Goal: Navigation & Orientation: Find specific page/section

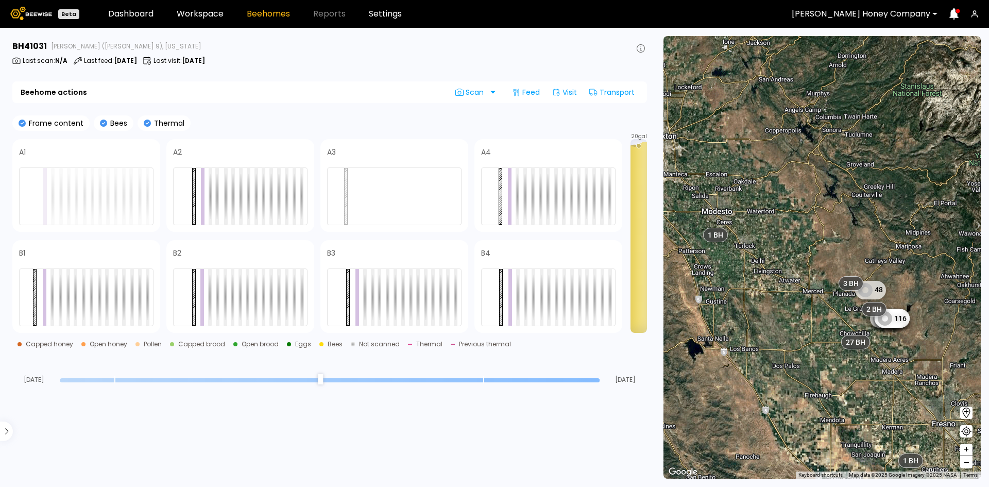
drag, startPoint x: 887, startPoint y: 293, endPoint x: 812, endPoint y: 271, distance: 78.9
click at [812, 271] on div "1 BH 1 BH 1 BH 1 BH 1 BH 1 BH 1 BH 1 BH 2 BH 6 BH 48 161 214 25 8 575 45 301 11…" at bounding box center [821, 257] width 317 height 442
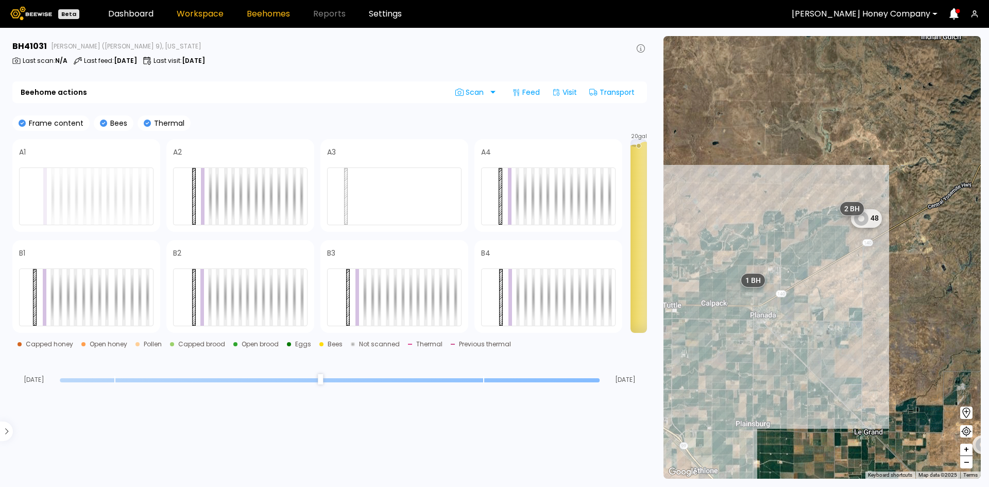
drag, startPoint x: 197, startPoint y: 12, endPoint x: 204, endPoint y: 11, distance: 7.3
click at [197, 12] on link "Workspace" at bounding box center [200, 14] width 47 height 8
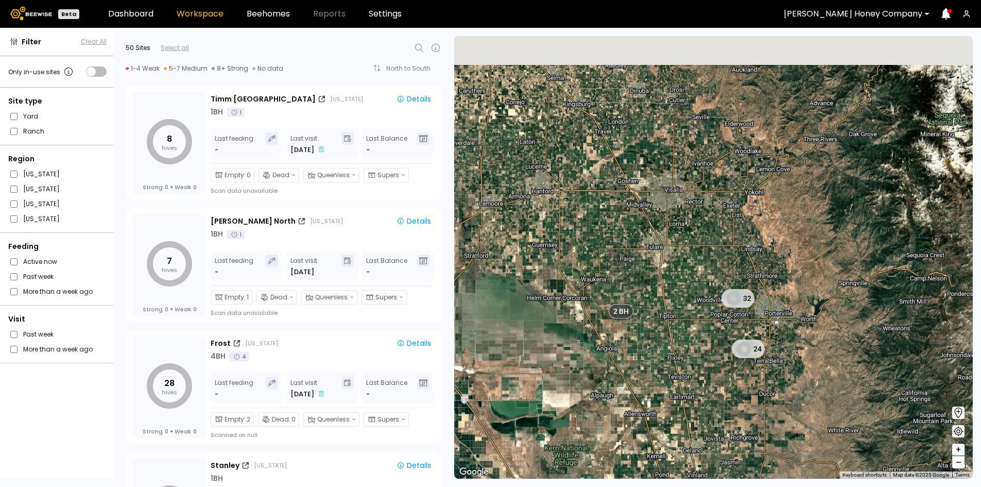
drag, startPoint x: 528, startPoint y: 169, endPoint x: 656, endPoint y: 322, distance: 199.2
click at [656, 322] on div "32 24 2 BH 1 BH 1 BH 1 BH 1 BH 1 BH 1 BH 1 BH 1 BH 27 BH 1 BH 1 BH 2 BH 1 BH 1 …" at bounding box center [713, 257] width 519 height 442
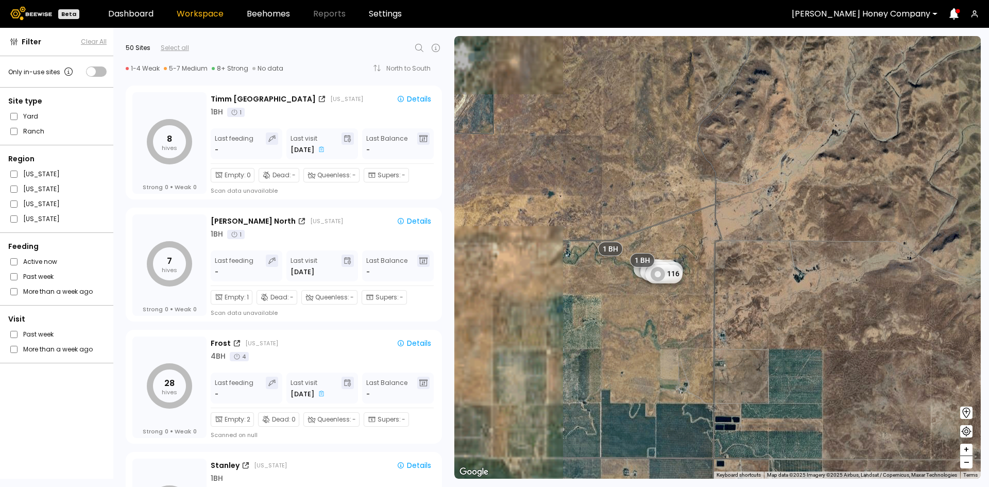
drag, startPoint x: 541, startPoint y: 310, endPoint x: 711, endPoint y: 329, distance: 170.9
click at [711, 330] on div "1 BH 1 BH 1 BH 1 BH 1 BH 1 BH 1 BH 1 BH 1 BH 1 BH 1 BH 45 301 119 28 116 27 BH …" at bounding box center [717, 257] width 526 height 442
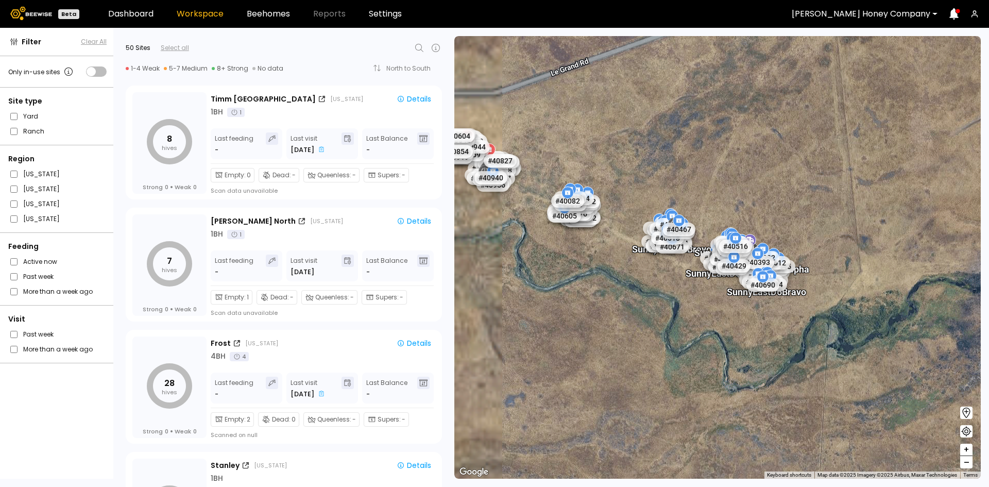
drag, startPoint x: 581, startPoint y: 296, endPoint x: 768, endPoint y: 314, distance: 187.2
click at [765, 316] on div "# 40424 # 40644 # 40483 # 40488 # 40573 # 40629 # 40646 # 40669 # 40161 # 40428…" at bounding box center [717, 257] width 526 height 442
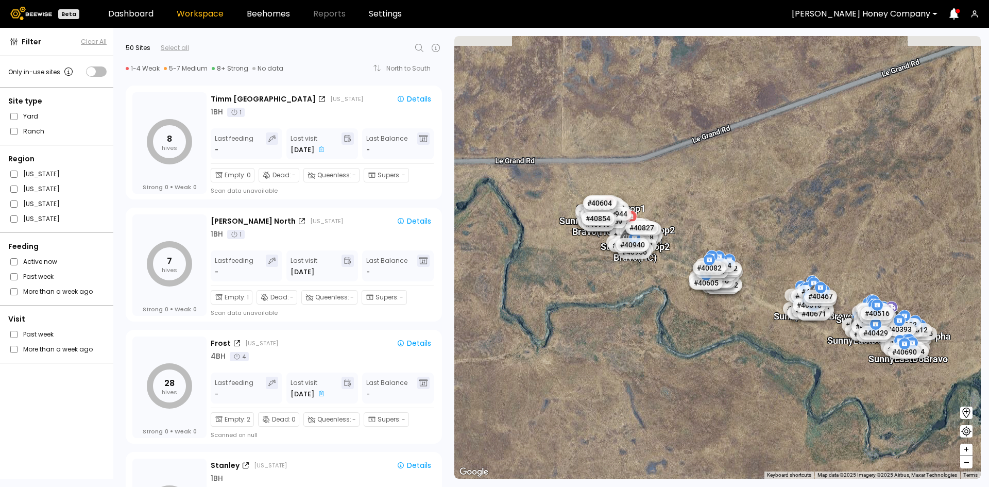
drag, startPoint x: 603, startPoint y: 273, endPoint x: 670, endPoint y: 313, distance: 78.2
click at [670, 313] on div "# 40424 # 40644 # 40483 # 40488 # 40573 # 40629 # 40646 # 40669 # 40161 # 40428…" at bounding box center [717, 257] width 526 height 442
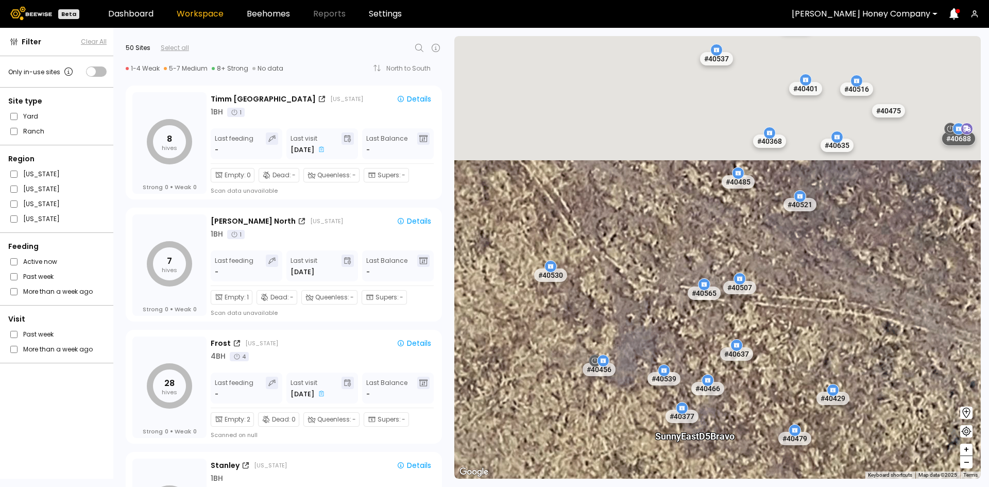
drag, startPoint x: 769, startPoint y: 240, endPoint x: 705, endPoint y: 511, distance: 277.8
click at [705, 486] on html "Beta Dashboard Workspace Beehomes Reports Settings Browning's Honey Company Fil…" at bounding box center [494, 243] width 989 height 487
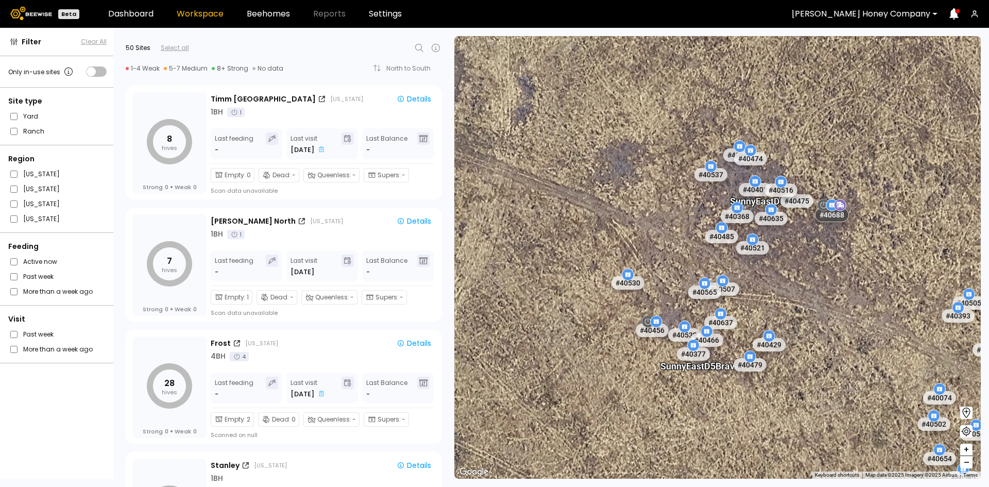
drag, startPoint x: 850, startPoint y: 405, endPoint x: 836, endPoint y: 343, distance: 63.5
click at [835, 343] on div "# 40424 # 40644 # 40483 # 40488 # 40573 # 40629 # 40646 # 40669 # 40161 # 40428…" at bounding box center [717, 257] width 526 height 442
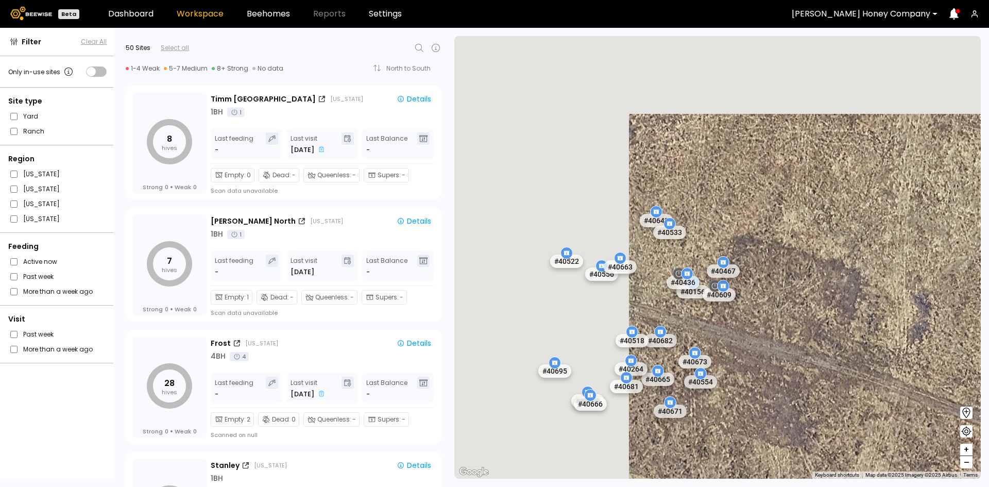
drag, startPoint x: 541, startPoint y: 234, endPoint x: 840, endPoint y: 395, distance: 339.8
click at [895, 446] on div "# 40424 # 40644 # 40483 # 40488 # 40573 # 40629 # 40646 # 40669 # 40161 # 40428…" at bounding box center [717, 257] width 526 height 442
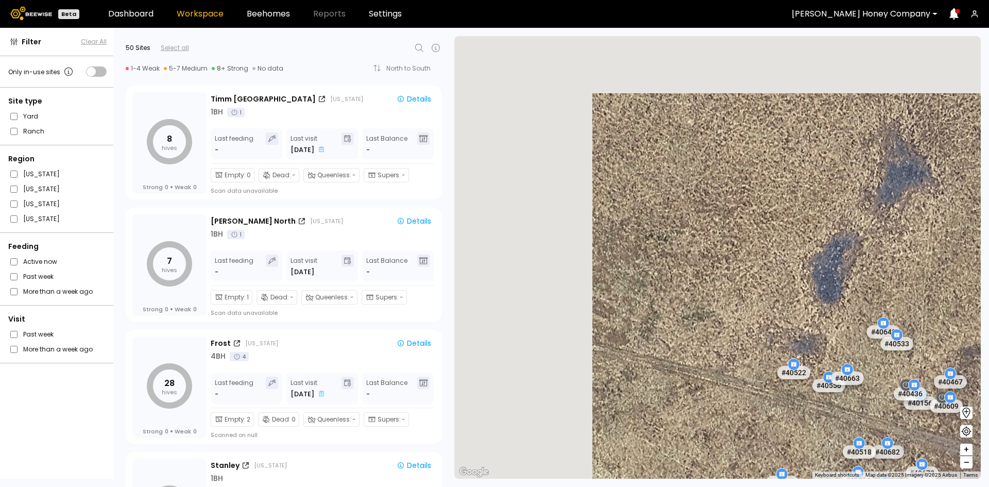
drag, startPoint x: 503, startPoint y: 286, endPoint x: 847, endPoint y: 436, distance: 375.2
click at [849, 439] on div "# 40424 # 40644 # 40483 # 40488 # 40573 # 40629 # 40646 # 40669 # 40161 # 40428…" at bounding box center [717, 257] width 526 height 442
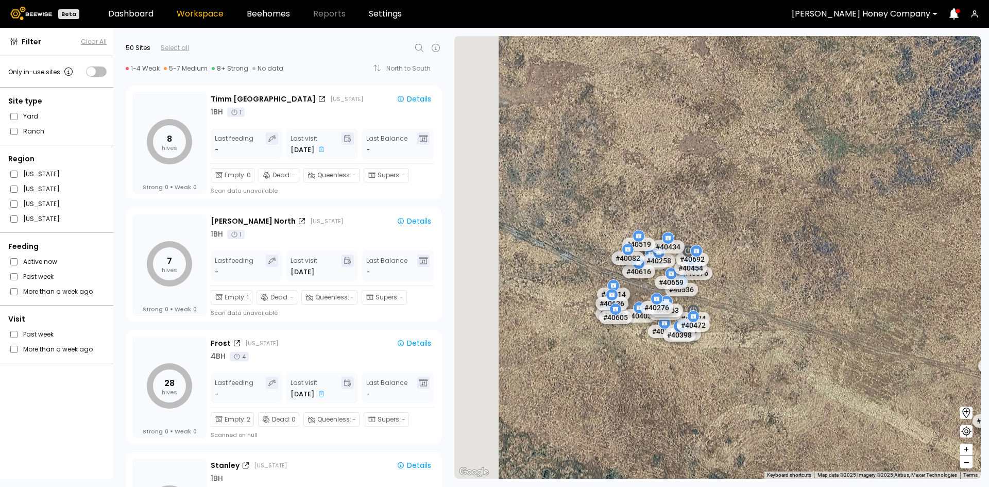
drag, startPoint x: 599, startPoint y: 281, endPoint x: 872, endPoint y: 306, distance: 273.6
click at [879, 311] on div "# 40424 # 40644 # 40483 # 40488 # 40573 # 40629 # 40646 # 40669 # 40161 # 40428…" at bounding box center [717, 257] width 526 height 442
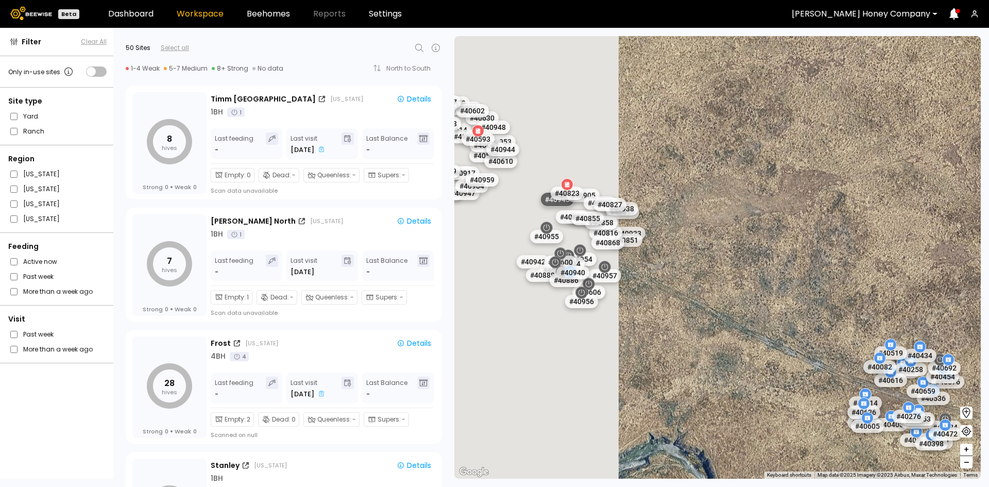
drag, startPoint x: 623, startPoint y: 247, endPoint x: 850, endPoint y: 350, distance: 248.9
click at [849, 351] on div "# 40424 # 40644 # 40483 # 40488 # 40573 # 40629 # 40646 # 40669 # 40161 # 40428…" at bounding box center [717, 257] width 526 height 442
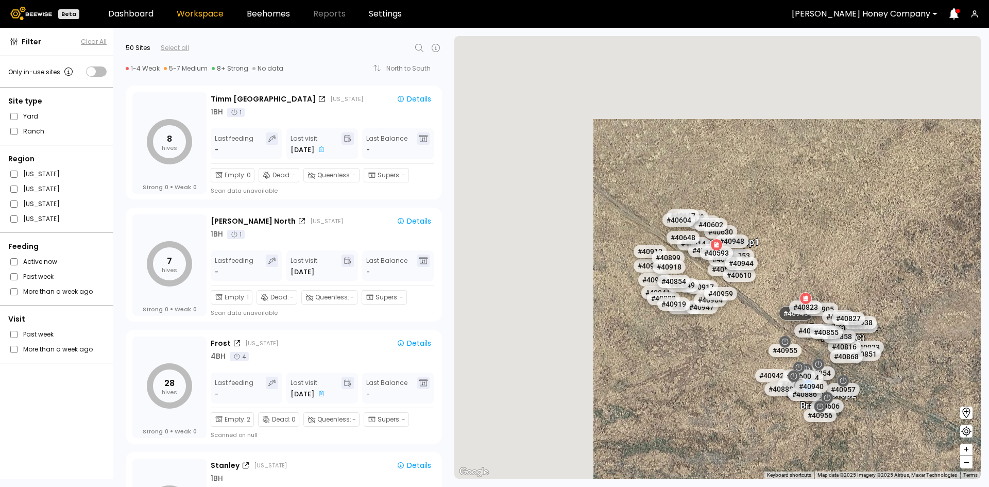
drag, startPoint x: 537, startPoint y: 310, endPoint x: 759, endPoint y: 413, distance: 244.7
click at [757, 415] on div "# 40424 # 40644 # 40483 # 40488 # 40573 # 40629 # 40646 # 40669 # 40161 # 40428…" at bounding box center [717, 257] width 526 height 442
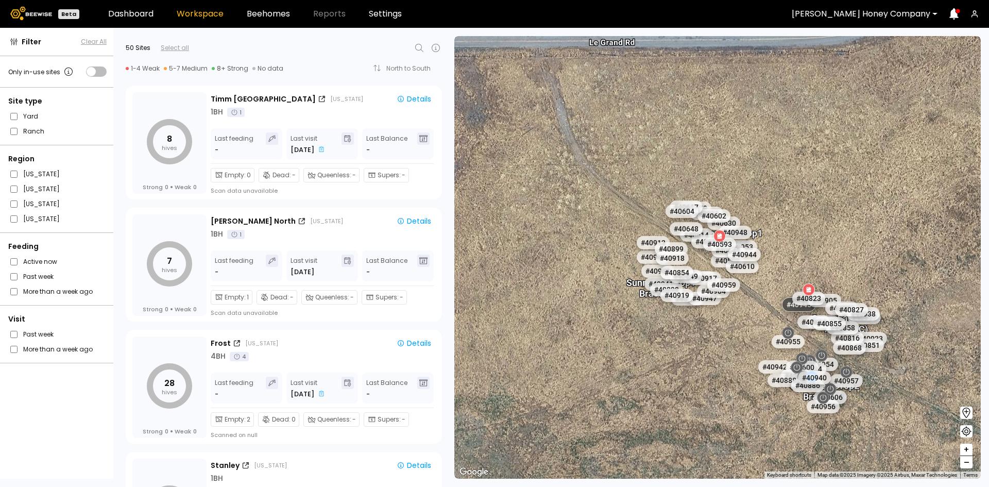
drag, startPoint x: 594, startPoint y: 277, endPoint x: 593, endPoint y: 267, distance: 9.3
click at [593, 269] on div "# 40424 # 40644 # 40483 # 40488 # 40573 # 40629 # 40646 # 40669 # 40161 # 40428…" at bounding box center [717, 257] width 526 height 442
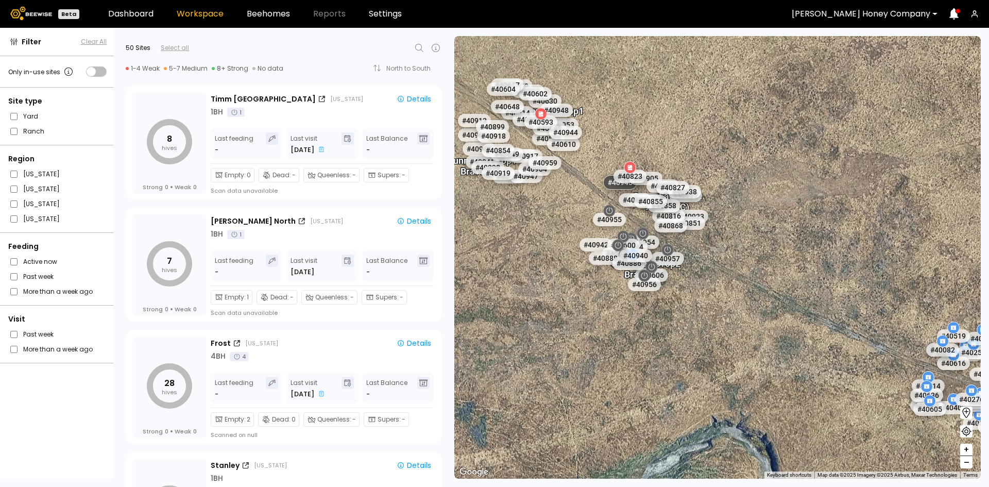
drag, startPoint x: 887, startPoint y: 309, endPoint x: 656, endPoint y: 155, distance: 278.5
click at [667, 161] on div "# 40424 # 40644 # 40483 # 40488 # 40573 # 40629 # 40646 # 40669 # 40161 # 40428…" at bounding box center [717, 257] width 526 height 442
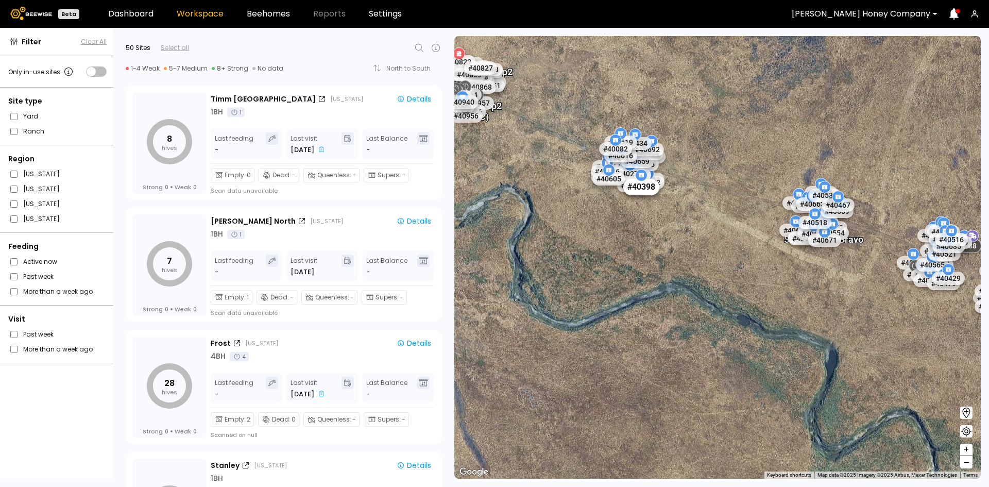
drag, startPoint x: 790, startPoint y: 292, endPoint x: 633, endPoint y: 193, distance: 185.6
click at [641, 193] on div "# 40398" at bounding box center [659, 195] width 36 height 16
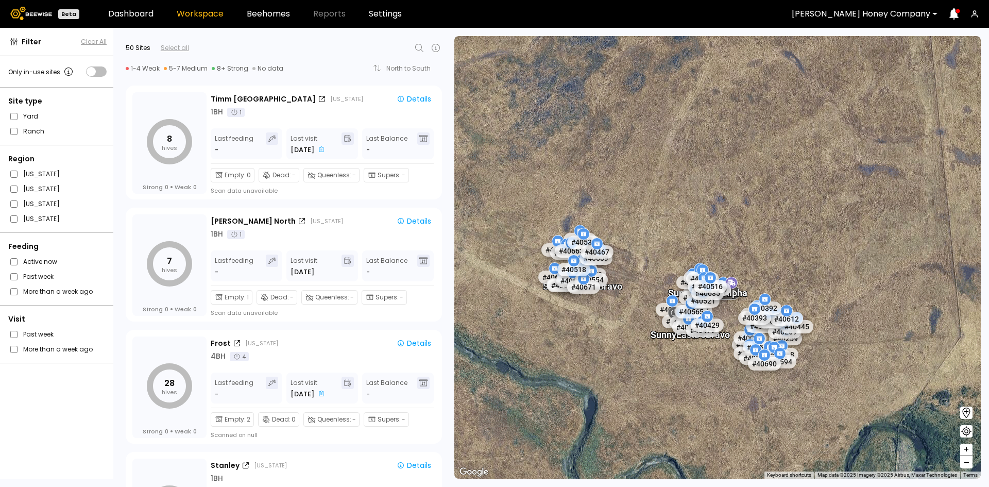
drag, startPoint x: 749, startPoint y: 275, endPoint x: 507, endPoint y: 323, distance: 247.2
click at [507, 323] on div "# 40424 # 40644 # 40483 # 40488 # 40573 # 40629 # 40646 # 40669 # 40161 # 40428…" at bounding box center [717, 257] width 526 height 442
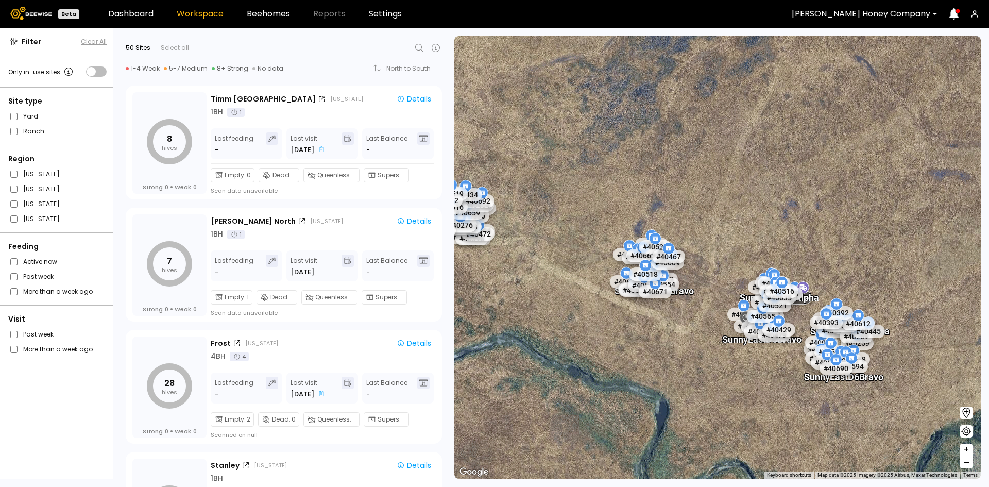
drag, startPoint x: 557, startPoint y: 346, endPoint x: 625, endPoint y: 352, distance: 68.2
click at [623, 352] on div "# 40424 # 40644 # 40483 # 40488 # 40573 # 40629 # 40646 # 40669 # 40161 # 40428…" at bounding box center [717, 257] width 526 height 442
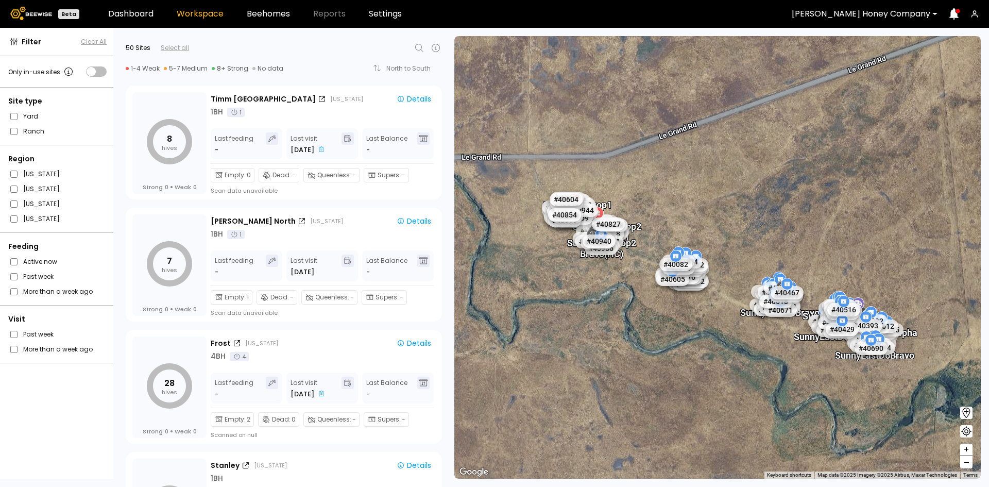
drag, startPoint x: 606, startPoint y: 337, endPoint x: 727, endPoint y: 329, distance: 121.3
click at [727, 329] on div "# 40424 # 40644 # 40483 # 40488 # 40573 # 40629 # 40646 # 40669 # 40161 # 40428…" at bounding box center [717, 257] width 526 height 442
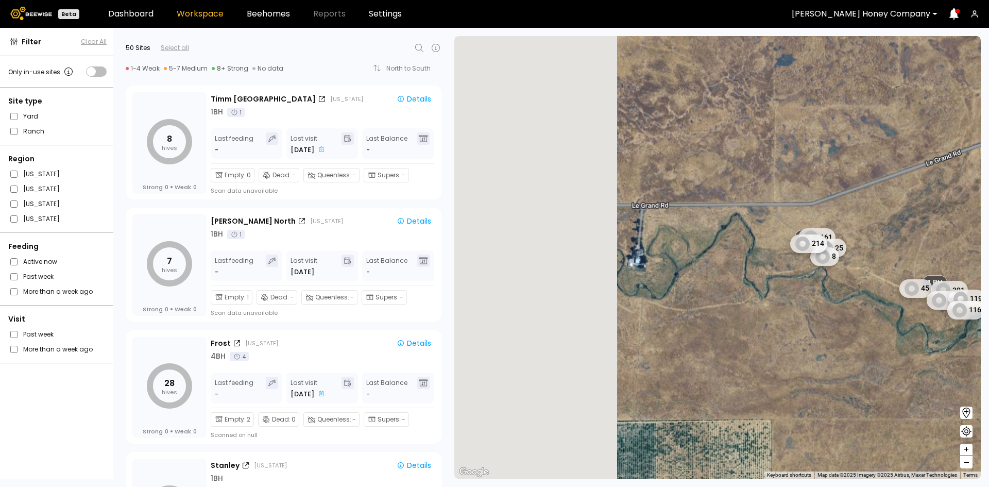
click at [839, 240] on div "1 BH 1 BH 1 BH 1 BH 1 BH 1 BH 1 BH 1 BH 1 BH 1 BH 1 BH 1 BH 1 BH 1 BH 1 BH 1 BH…" at bounding box center [717, 257] width 526 height 442
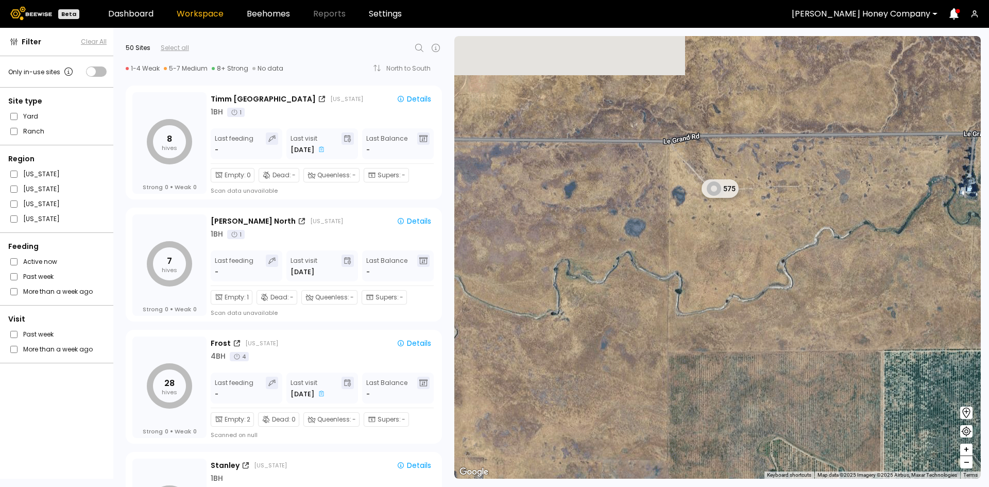
drag, startPoint x: 735, startPoint y: 151, endPoint x: 808, endPoint y: 276, distance: 144.5
click at [808, 276] on div "1 BH 1 BH 1 BH 1 BH 1 BH 1 BH 1 BH 1 BH 1 BH 1 BH 1 BH 1 BH 1 BH 1 BH 1 BH 1 BH…" at bounding box center [717, 257] width 526 height 442
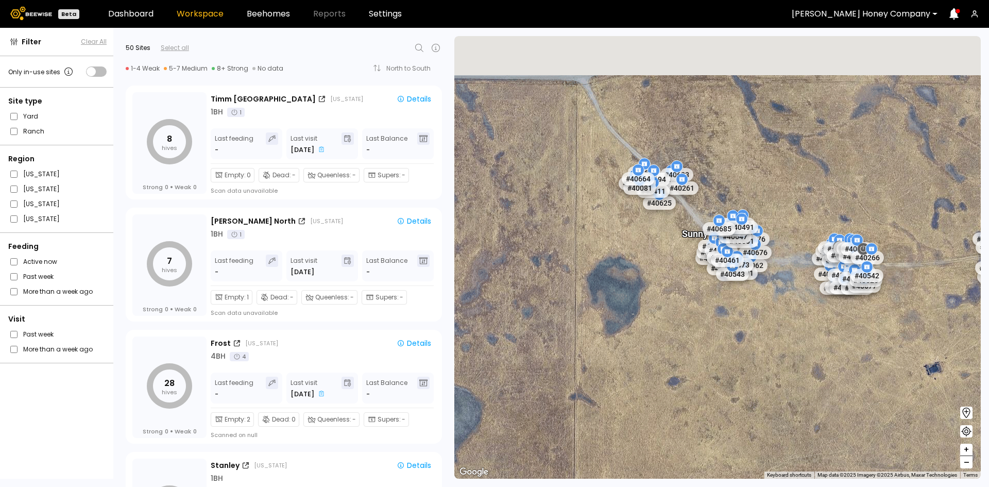
drag, startPoint x: 681, startPoint y: 194, endPoint x: 676, endPoint y: 248, distance: 54.3
click at [676, 248] on div "# 40424 # 40644 # 40483 # 40488 # 40573 # 40629 # 40646 # 40669 # 40161 # 40428…" at bounding box center [717, 257] width 526 height 442
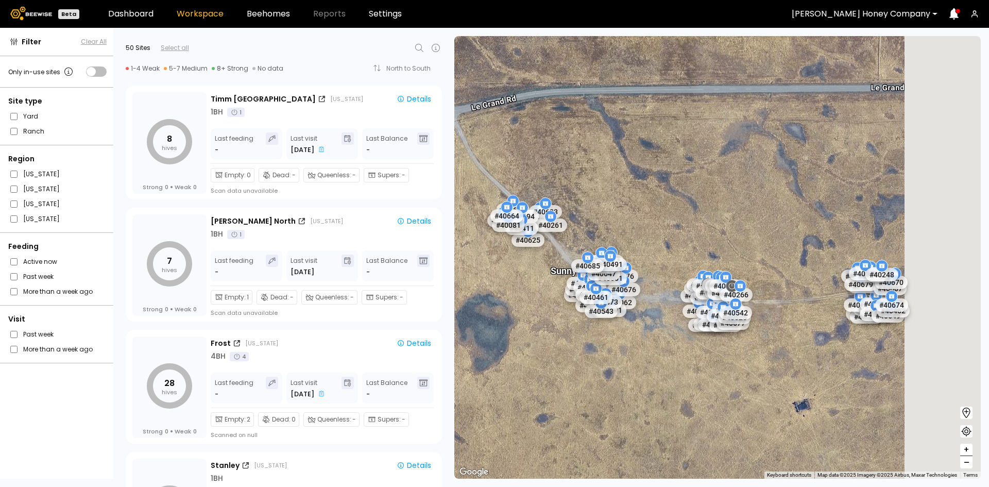
drag, startPoint x: 829, startPoint y: 195, endPoint x: 697, endPoint y: 226, distance: 135.0
click at [697, 226] on div "# 40424 # 40644 # 40483 # 40488 # 40573 # 40629 # 40646 # 40669 # 40161 # 40428…" at bounding box center [717, 257] width 526 height 442
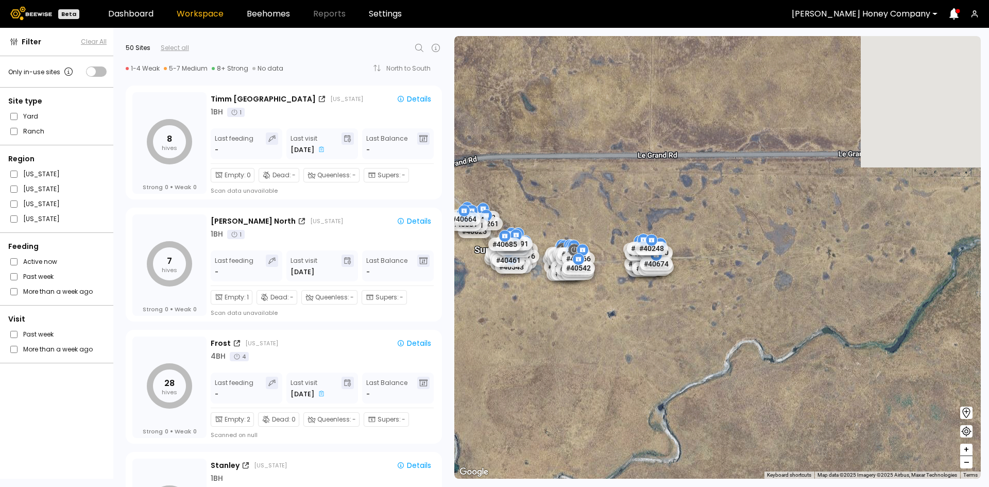
drag, startPoint x: 807, startPoint y: 238, endPoint x: 684, endPoint y: 230, distance: 123.3
click at [684, 231] on div "# 40424 # 40644 # 40483 # 40488 # 40573 # 40629 # 40646 # 40669 # 40161 # 40428…" at bounding box center [717, 257] width 526 height 442
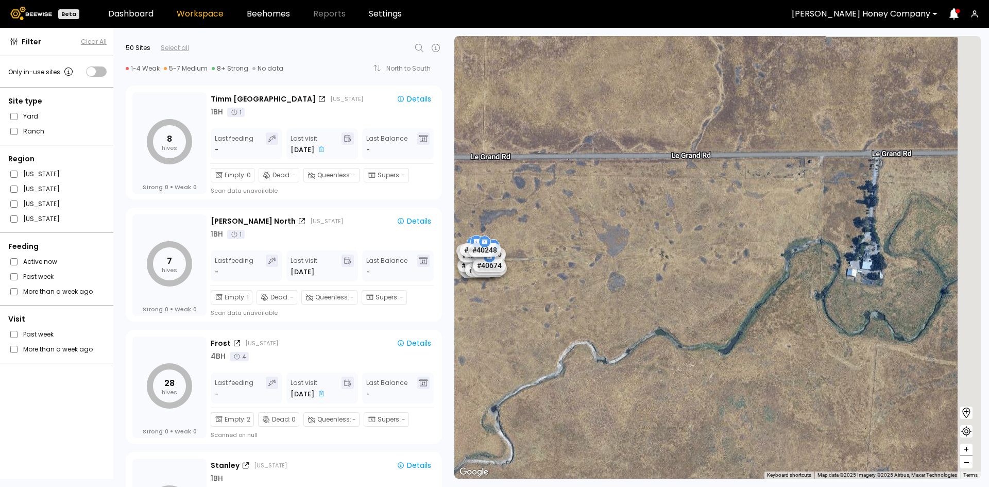
drag, startPoint x: 811, startPoint y: 240, endPoint x: 601, endPoint y: 257, distance: 210.3
click at [601, 257] on div "# 40424 # 40644 # 40483 # 40488 # 40573 # 40629 # 40646 # 40669 # 40161 # 40428…" at bounding box center [717, 257] width 526 height 442
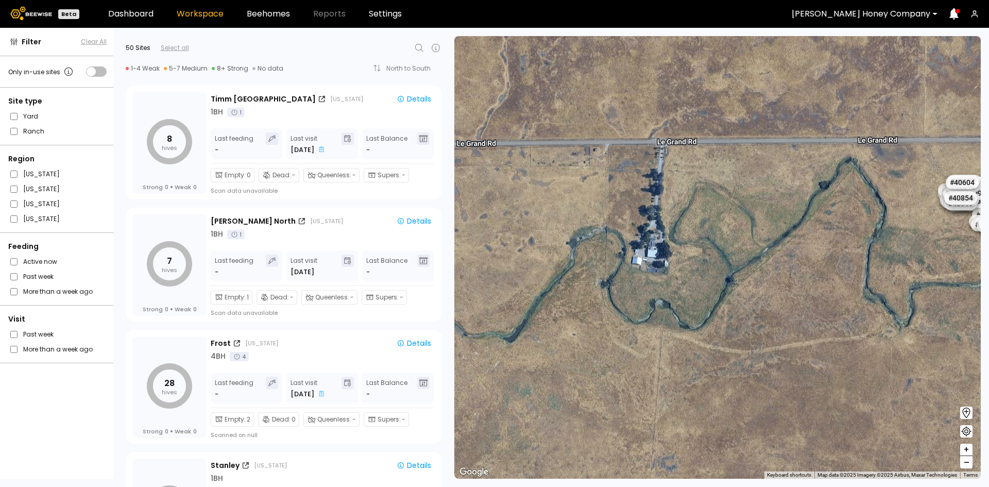
drag, startPoint x: 792, startPoint y: 275, endPoint x: 615, endPoint y: 211, distance: 188.8
click at [615, 212] on div "# 40424 # 40644 # 40483 # 40488 # 40573 # 40629 # 40646 # 40669 # 40161 # 40428…" at bounding box center [717, 257] width 526 height 442
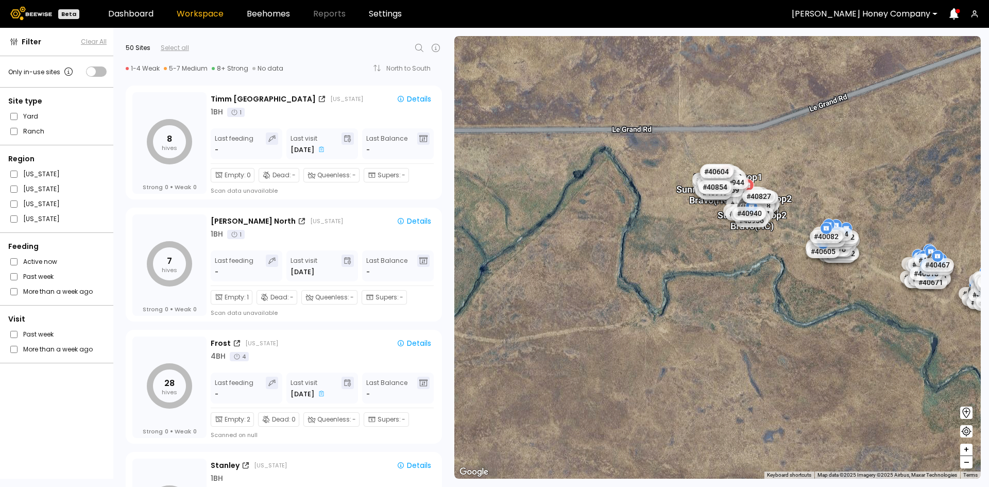
drag, startPoint x: 803, startPoint y: 233, endPoint x: 632, endPoint y: 270, distance: 174.3
click at [633, 270] on div "# 40424 # 40644 # 40483 # 40488 # 40573 # 40629 # 40646 # 40669 # 40161 # 40428…" at bounding box center [717, 257] width 526 height 442
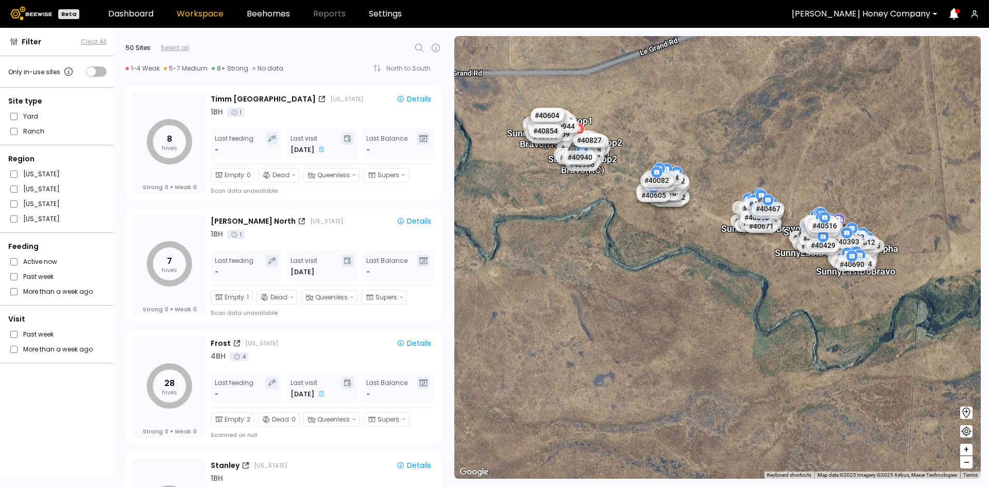
drag, startPoint x: 824, startPoint y: 286, endPoint x: 711, endPoint y: 225, distance: 129.5
click at [711, 225] on div "# 40424 # 40644 # 40483 # 40488 # 40573 # 40629 # 40646 # 40669 # 40161 # 40428…" at bounding box center [717, 257] width 526 height 442
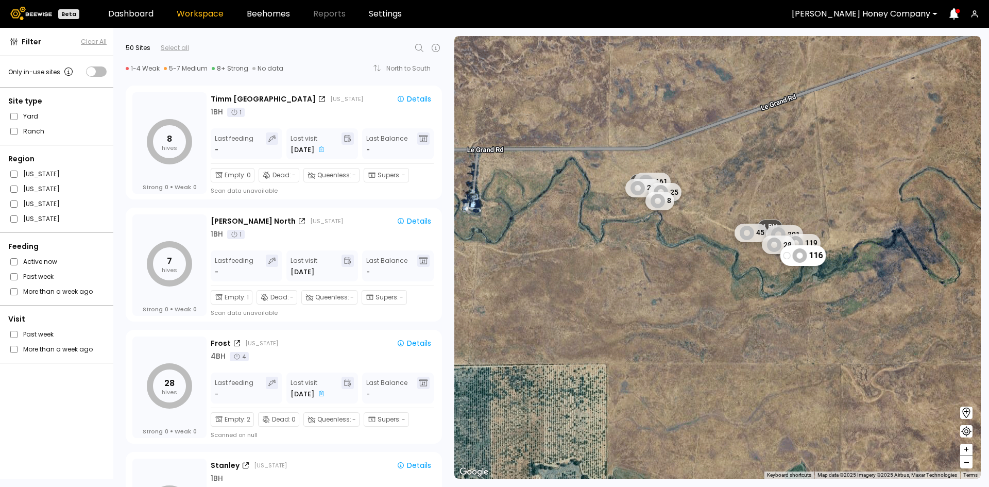
drag, startPoint x: 630, startPoint y: 257, endPoint x: 796, endPoint y: 248, distance: 165.6
click at [806, 248] on div "1 BH 1 BH 1 BH 1 BH 1 BH 1 BH 1 BH 1 BH 1 BH 1 BH 1 BH 1 BH 1 BH 1 BH 1 BH 1 BH…" at bounding box center [717, 257] width 526 height 442
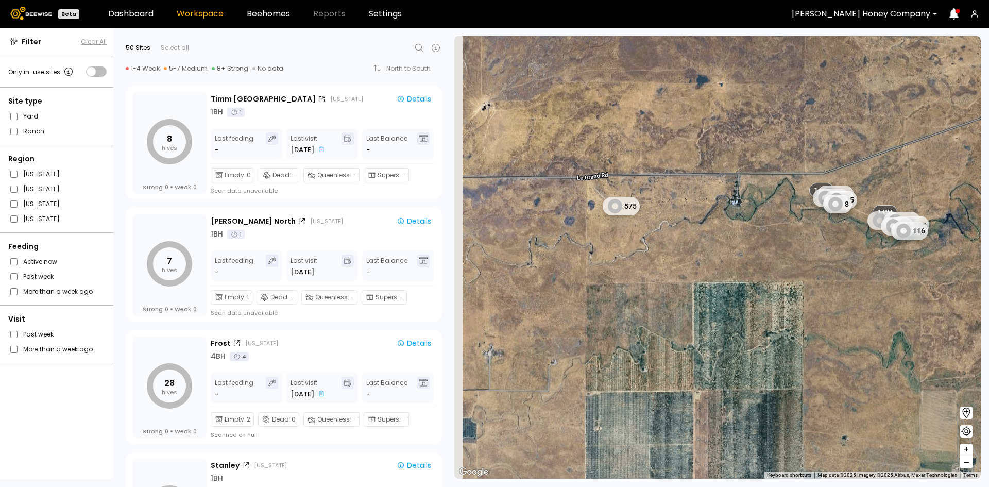
drag, startPoint x: 735, startPoint y: 246, endPoint x: 753, endPoint y: 237, distance: 20.0
click at [753, 237] on div "1 BH 1 BH 1 BH 1 BH 1 BH 1 BH 1 BH 1 BH 1 BH 1 BH 1 BH 1 BH 1 BH 1 BH 1 BH 1 BH…" at bounding box center [717, 257] width 526 height 442
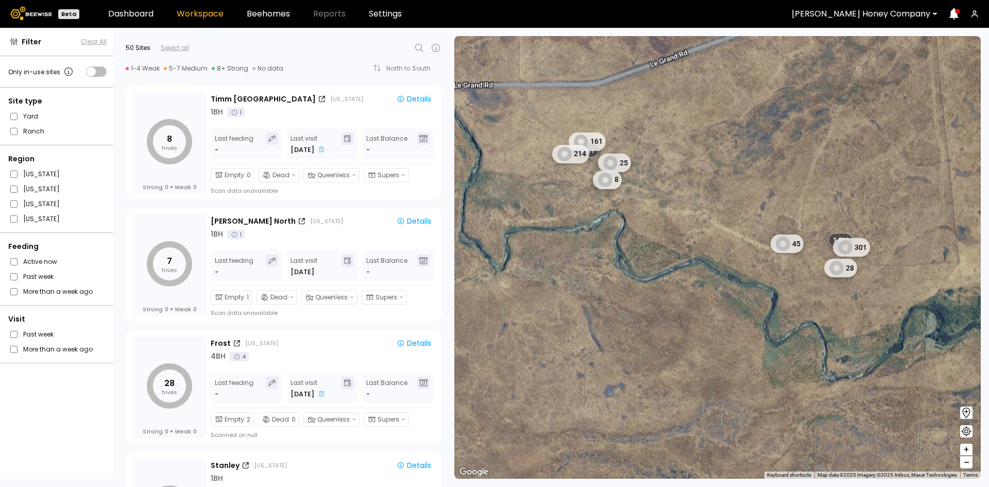
drag, startPoint x: 870, startPoint y: 241, endPoint x: 675, endPoint y: 290, distance: 201.2
click at [675, 290] on div "1 BH 1 BH 1 BH 1 BH 1 BH 1 BH 1 BH 1 BH 1 BH 1 BH 1 BH 1 BH 1 BH 1 BH 1 BH 1 BH…" at bounding box center [717, 257] width 526 height 442
